Goal: Task Accomplishment & Management: Manage account settings

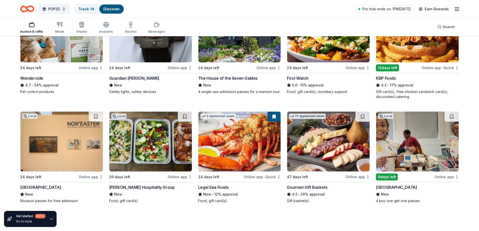
scroll to position [316, 0]
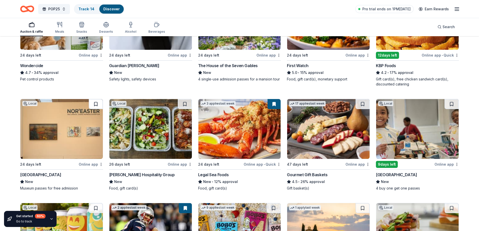
click at [97, 101] on button at bounding box center [96, 104] width 14 height 10
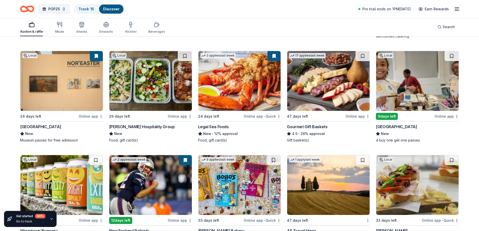
scroll to position [366, 0]
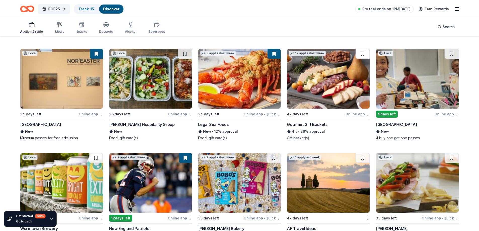
click at [365, 55] on button at bounding box center [362, 54] width 14 height 10
click at [451, 54] on button at bounding box center [451, 54] width 14 height 10
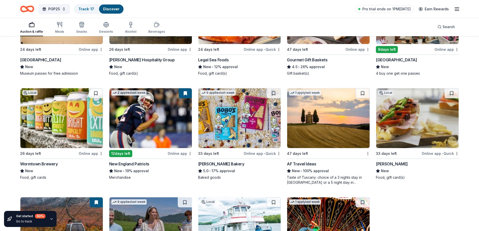
scroll to position [442, 0]
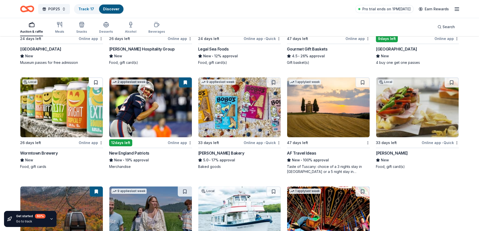
click at [100, 81] on button at bounding box center [96, 82] width 14 height 10
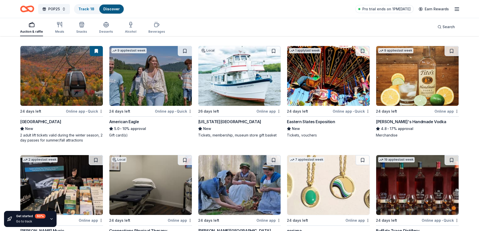
scroll to position [584, 0]
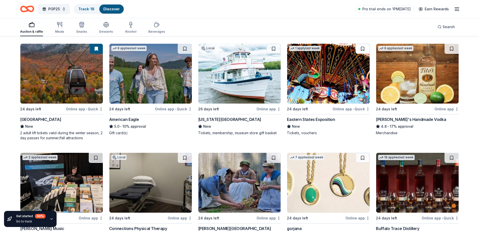
click at [366, 48] on button at bounding box center [362, 49] width 14 height 10
click at [456, 48] on button at bounding box center [451, 49] width 14 height 10
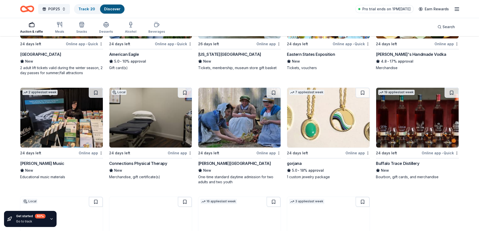
scroll to position [660, 0]
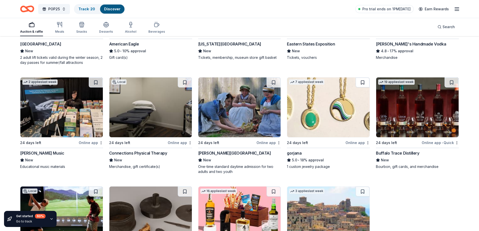
click at [365, 83] on button at bounding box center [362, 82] width 14 height 10
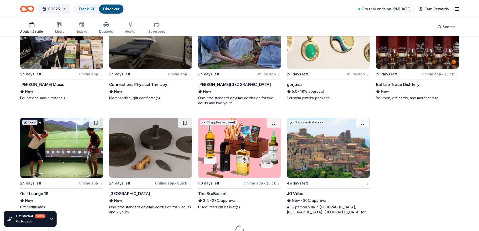
scroll to position [752, 0]
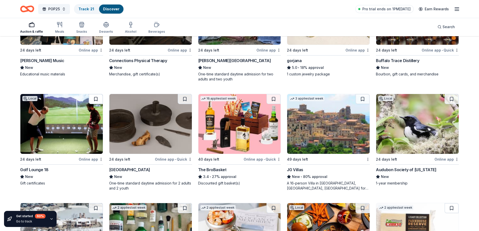
click at [97, 96] on button at bounding box center [96, 99] width 14 height 10
click at [186, 99] on button at bounding box center [185, 99] width 14 height 10
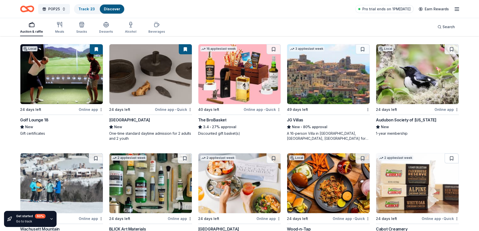
scroll to position [803, 0]
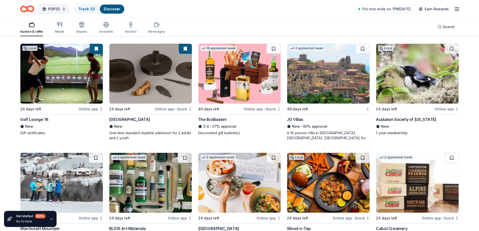
click at [277, 49] on button at bounding box center [273, 49] width 14 height 10
click at [364, 48] on button at bounding box center [362, 49] width 14 height 10
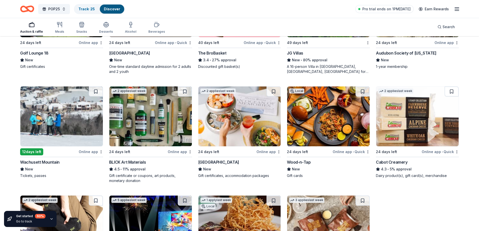
scroll to position [903, 0]
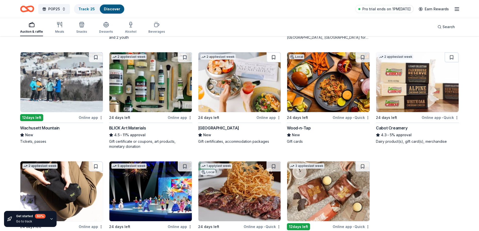
click at [275, 58] on button at bounding box center [273, 57] width 14 height 10
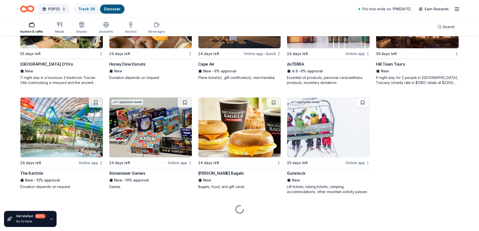
scroll to position [1189, 0]
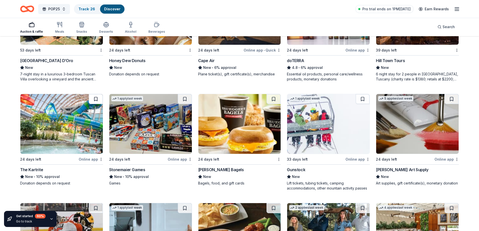
click at [97, 96] on button at bounding box center [96, 99] width 14 height 10
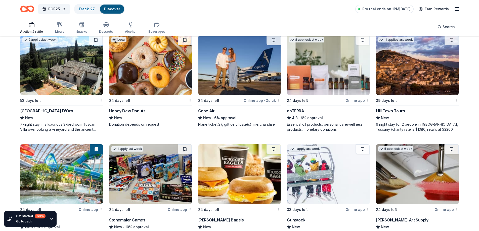
scroll to position [1113, 0]
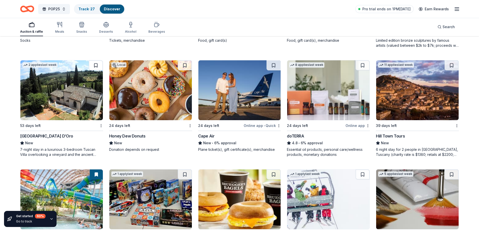
click at [98, 65] on button at bounding box center [96, 65] width 14 height 10
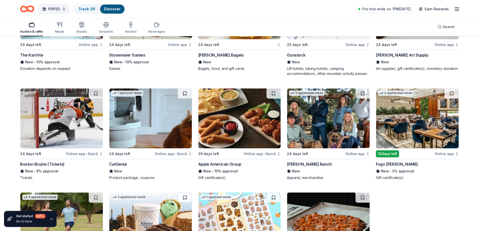
scroll to position [1315, 0]
